Goal: Find specific page/section: Find specific page/section

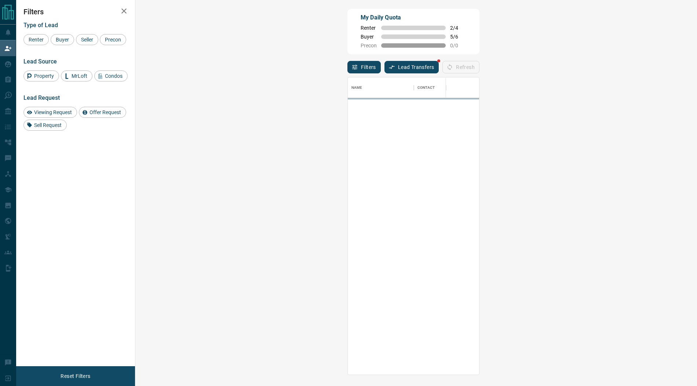
scroll to position [297, 546]
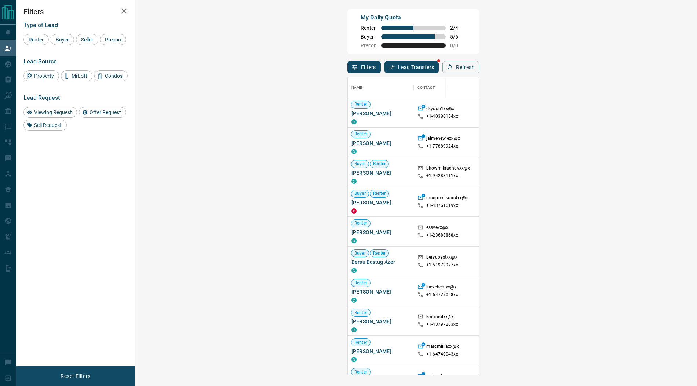
click at [631, 259] on span "Viewing Request ( 1 )" at bounding box center [651, 261] width 40 height 5
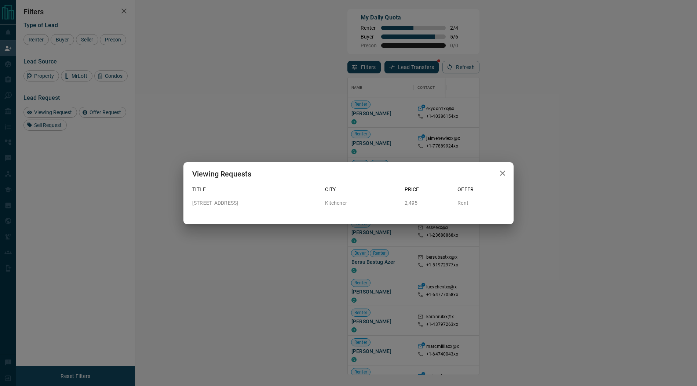
click at [502, 172] on icon "button" at bounding box center [502, 173] width 9 height 9
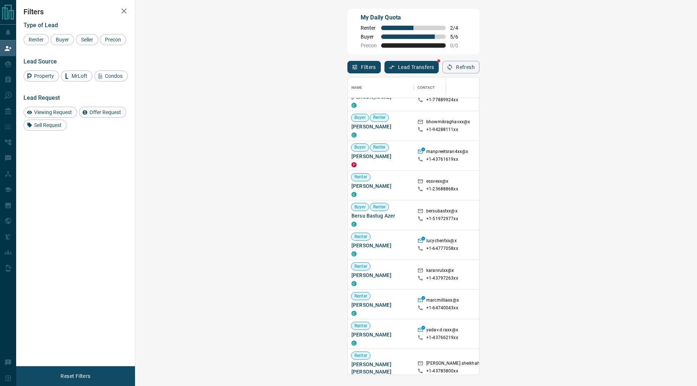
scroll to position [0, 0]
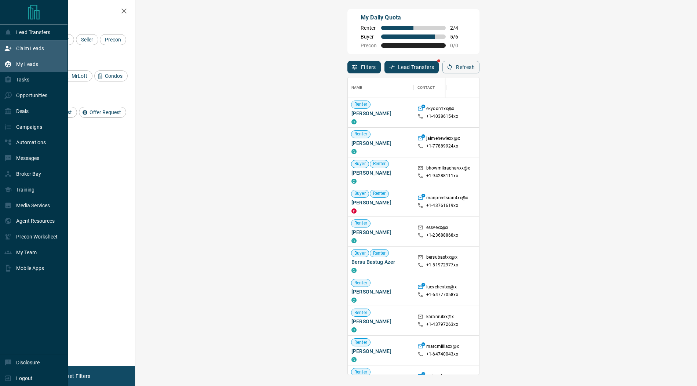
click at [23, 65] on p "My Leads" at bounding box center [27, 64] width 22 height 6
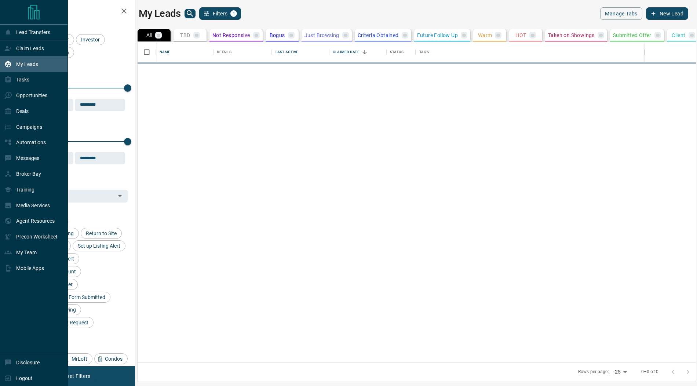
scroll to position [321, 559]
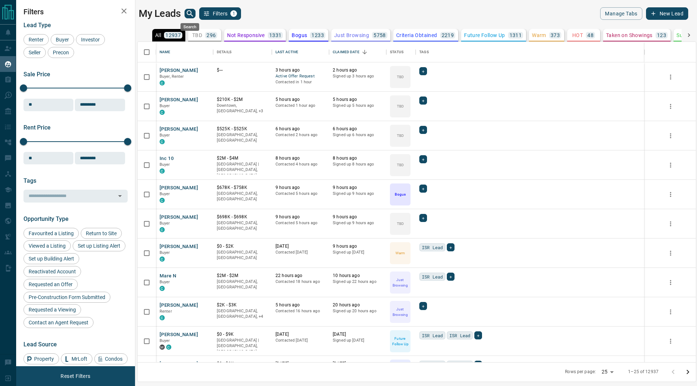
click at [189, 15] on icon "search button" at bounding box center [190, 13] width 9 height 9
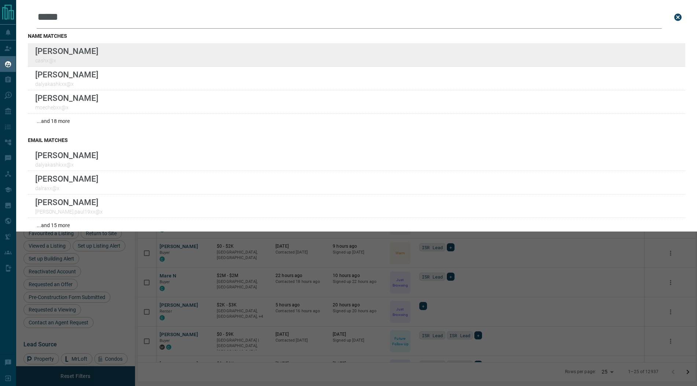
type input "*****"
click at [232, 47] on div "[PERSON_NAME] cashx@x" at bounding box center [357, 54] width 658 height 23
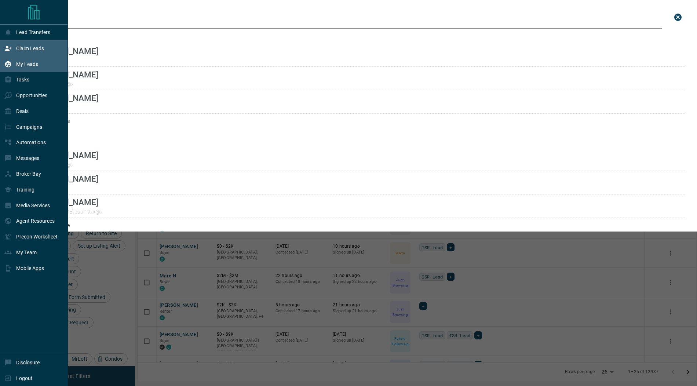
click at [9, 45] on icon at bounding box center [7, 48] width 7 height 7
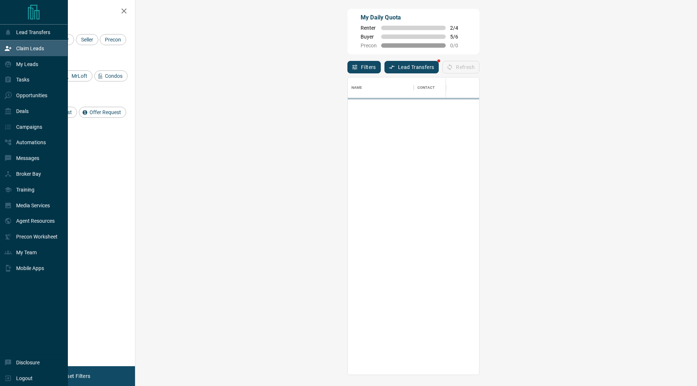
scroll to position [297, 546]
